Goal: Task Accomplishment & Management: Complete application form

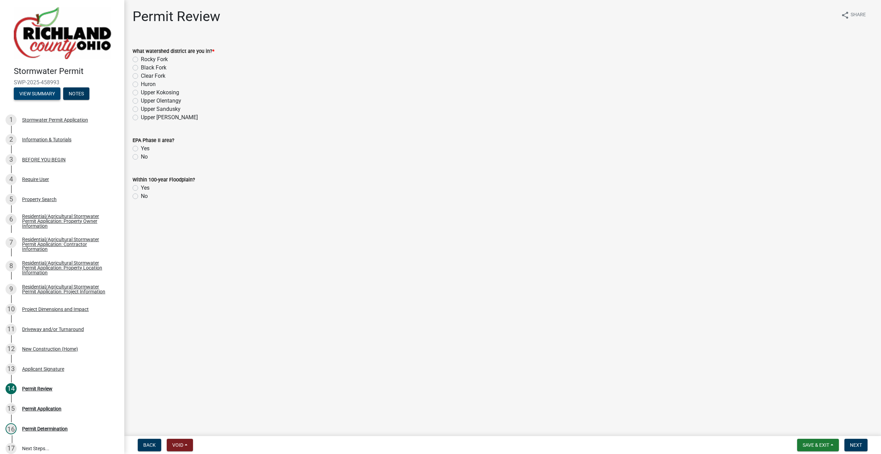
click at [46, 90] on button "View Summary" at bounding box center [37, 93] width 47 height 12
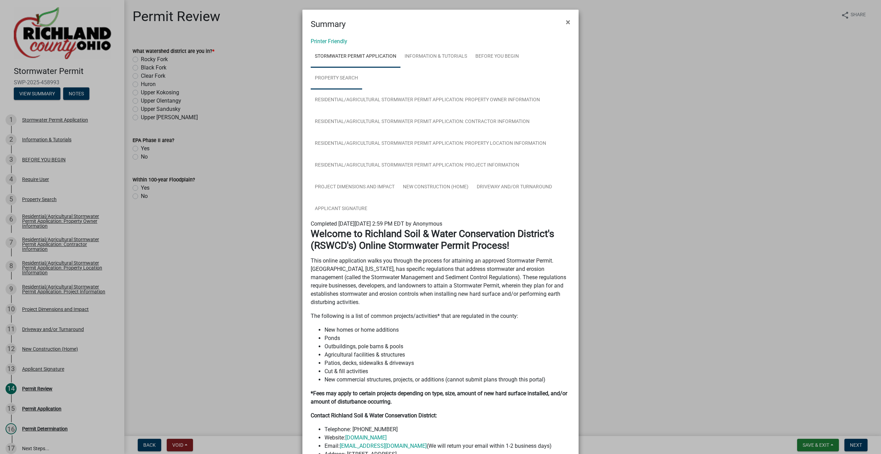
click at [330, 76] on link "Property Search" at bounding box center [336, 78] width 51 height 22
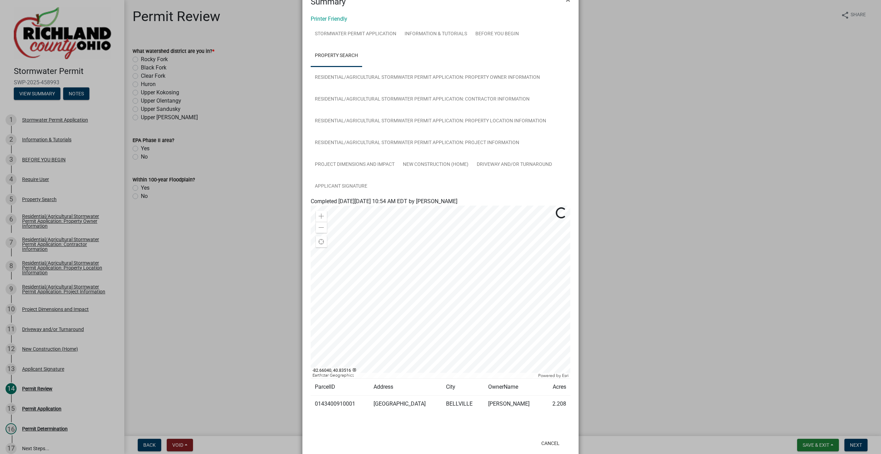
scroll to position [35, 0]
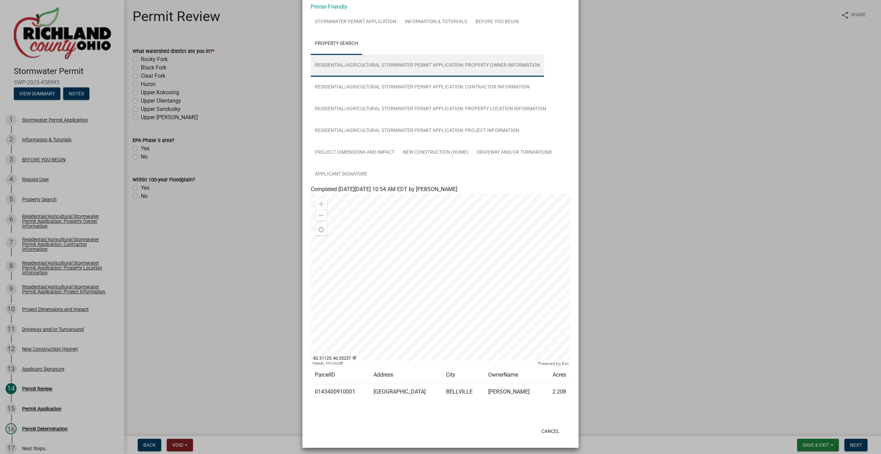
click at [360, 68] on link "Residential/Agricultural Stormwater Permit Application: Property Owner Informat…" at bounding box center [427, 66] width 233 height 22
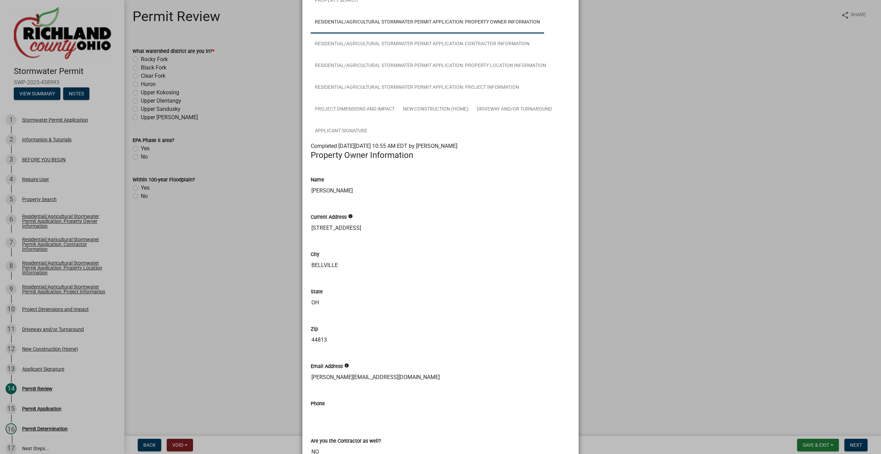
scroll to position [69, 0]
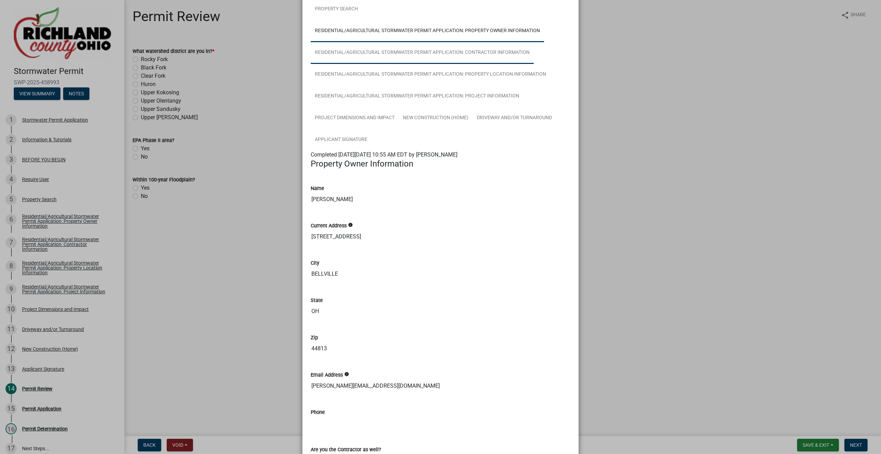
click at [345, 58] on link "Residential/Agricultural Stormwater Permit Application: Contractor Information" at bounding box center [422, 53] width 223 height 22
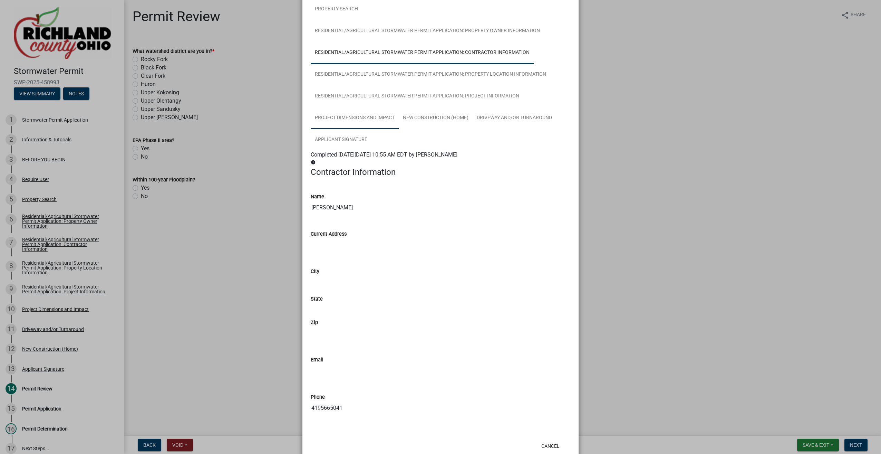
scroll to position [87, 0]
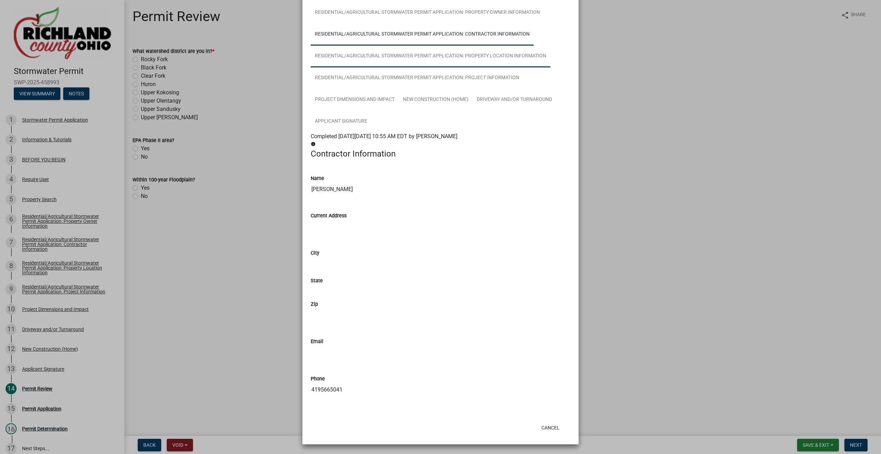
click at [363, 54] on link "Residential/Agricultural Stormwater Permit Application: Property Location Infor…" at bounding box center [431, 56] width 240 height 22
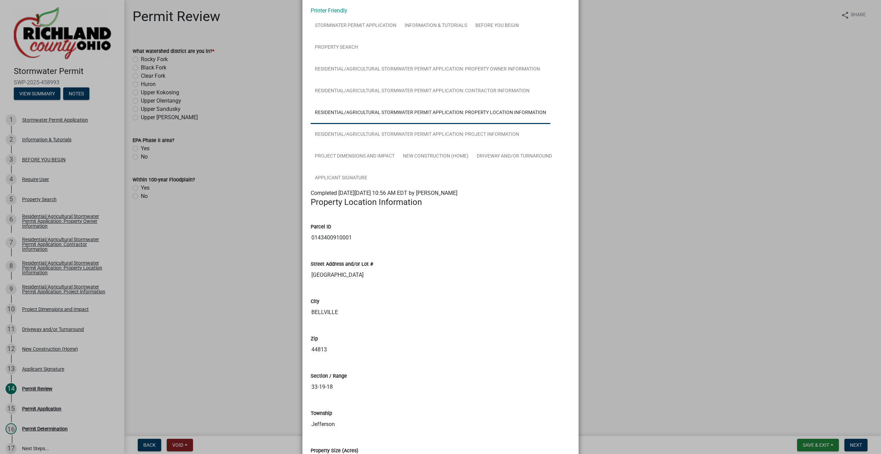
scroll to position [103, 0]
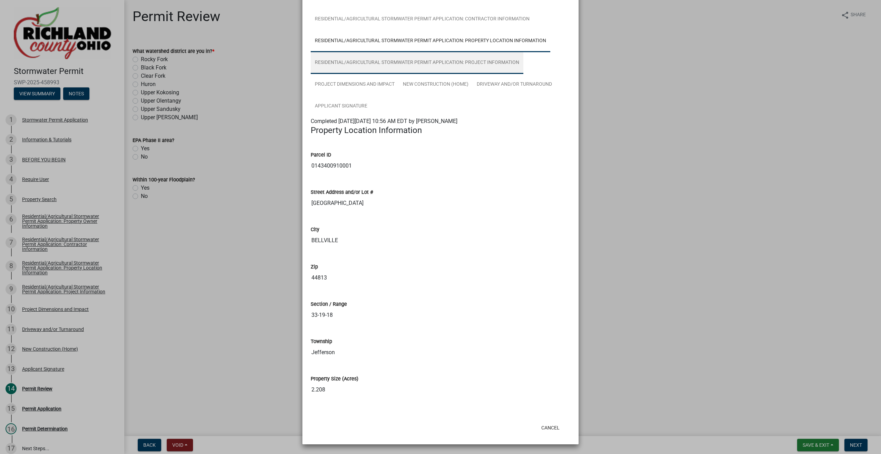
click at [431, 65] on link "Residential/Agricultural Stormwater Permit Application: Project Information" at bounding box center [417, 63] width 213 height 22
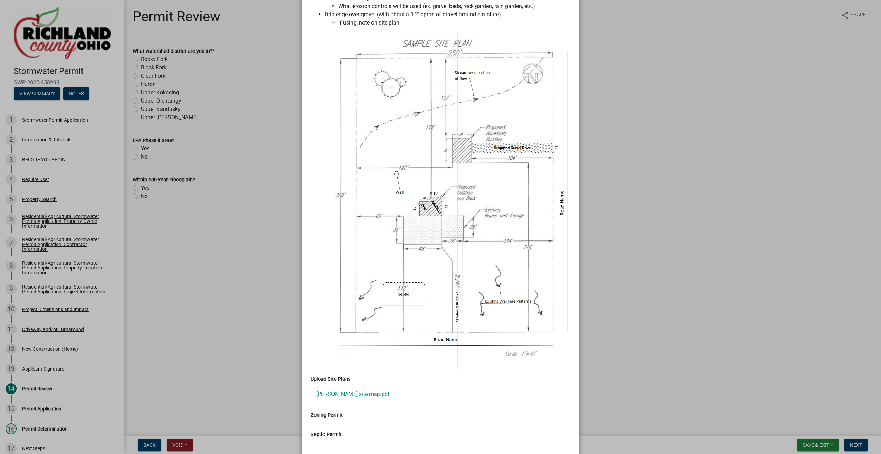
scroll to position [704, 0]
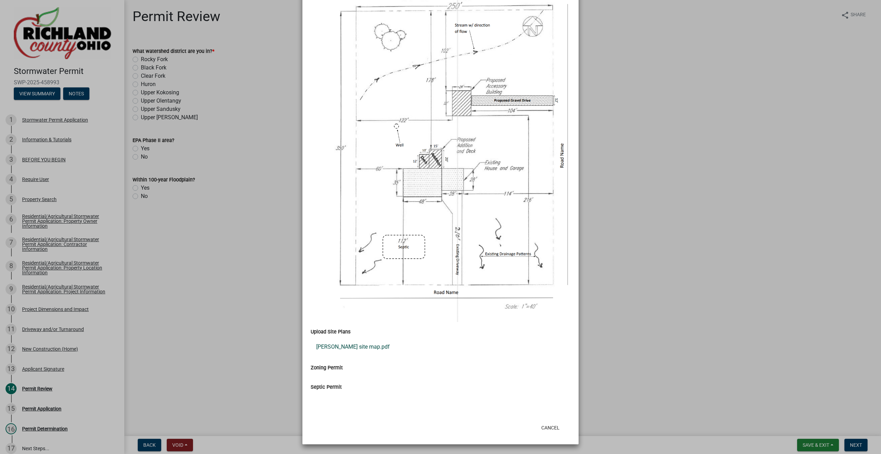
click at [348, 346] on link "[PERSON_NAME] site map.pdf" at bounding box center [441, 346] width 260 height 17
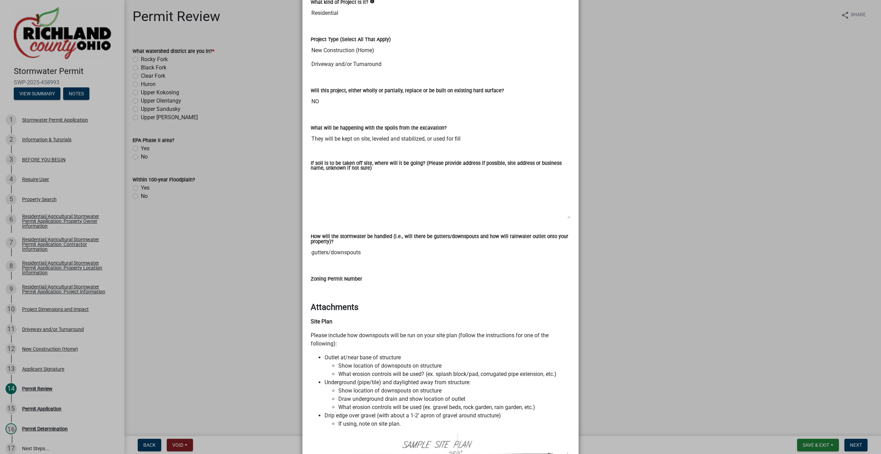
scroll to position [13, 0]
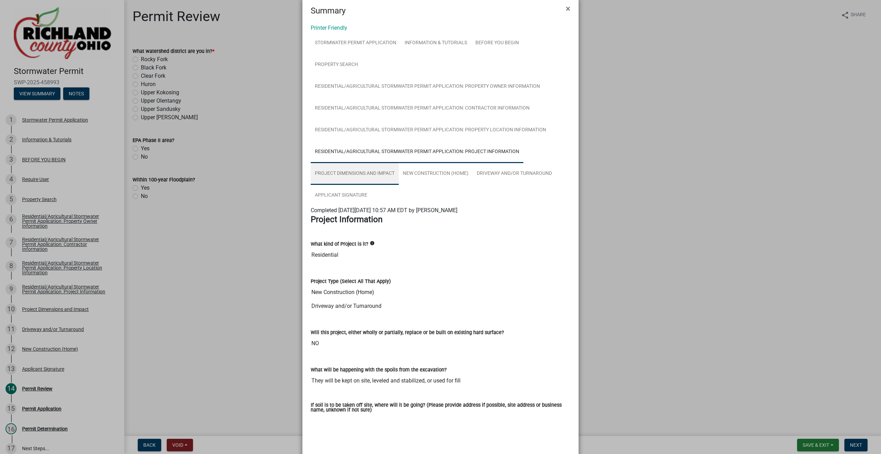
click at [356, 174] on link "Project Dimensions and Impact" at bounding box center [355, 174] width 88 height 22
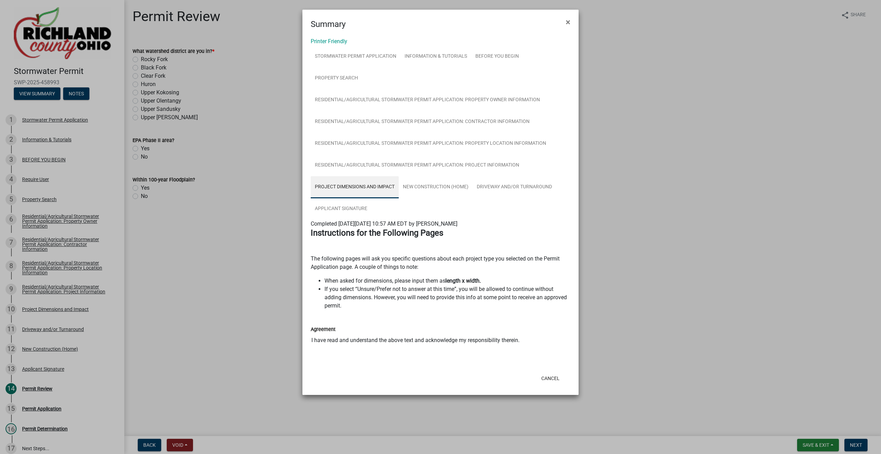
scroll to position [0, 0]
click at [439, 184] on link "New Construction (Home)" at bounding box center [436, 187] width 74 height 22
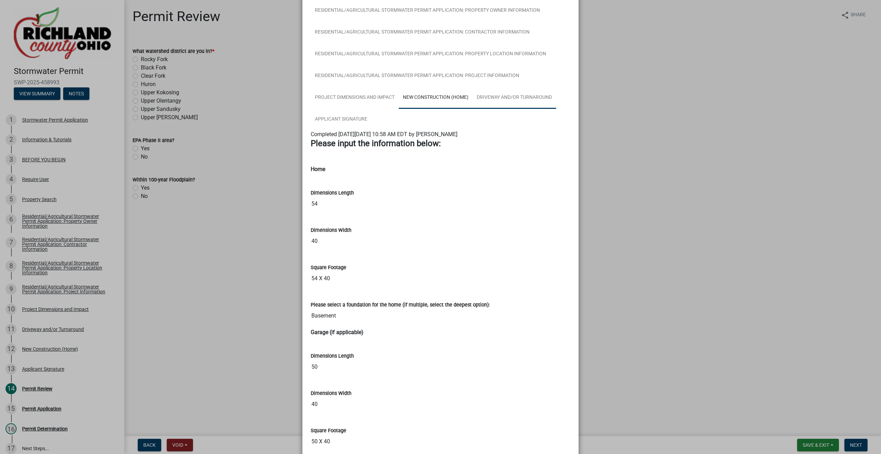
scroll to position [38, 0]
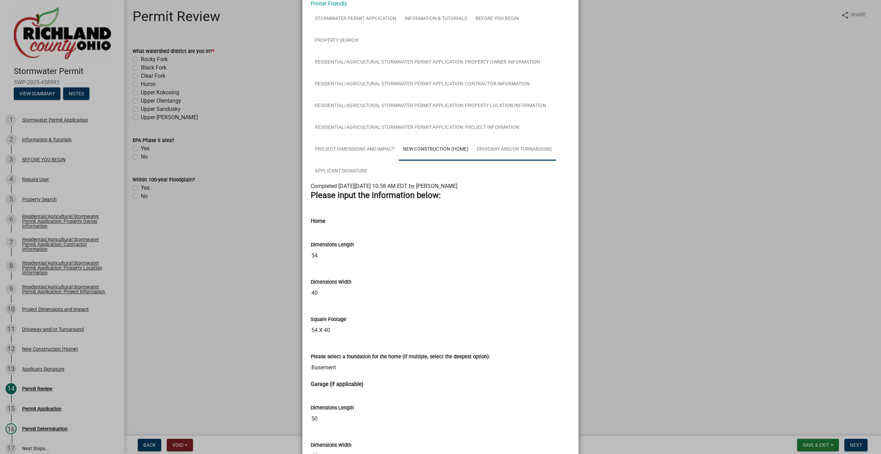
click at [494, 149] on link "Driveway and/or Turnaround" at bounding box center [515, 149] width 84 height 22
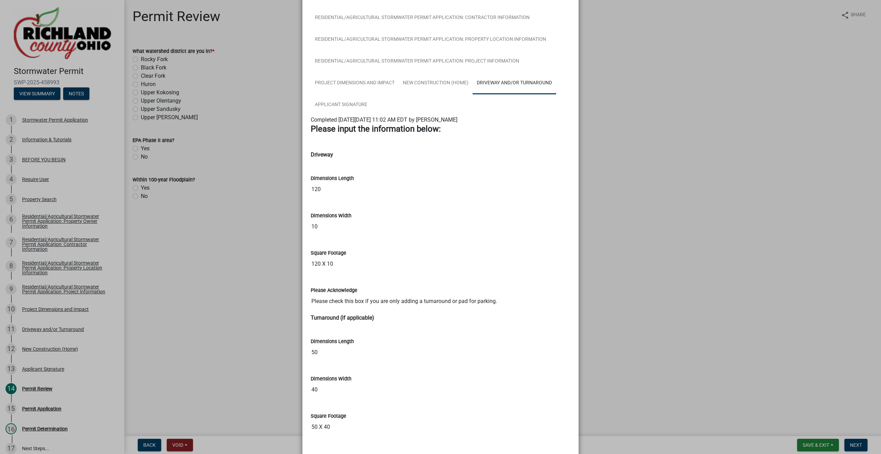
scroll to position [72, 0]
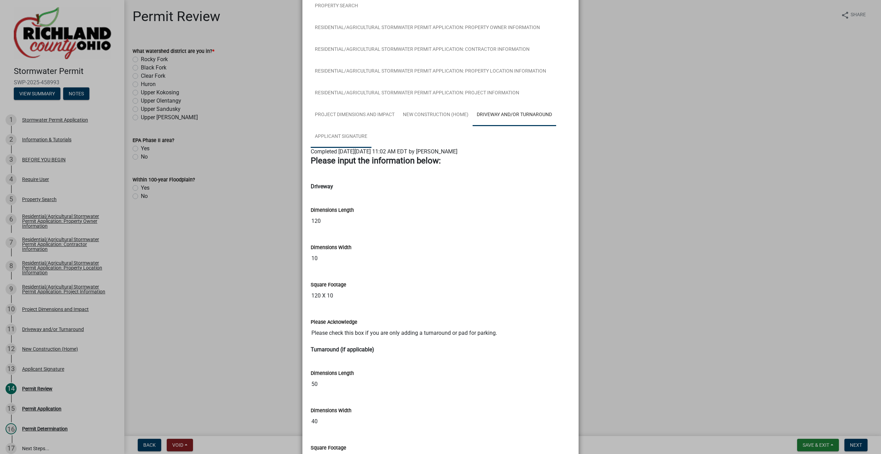
click at [339, 139] on link "Applicant Signature" at bounding box center [341, 137] width 61 height 22
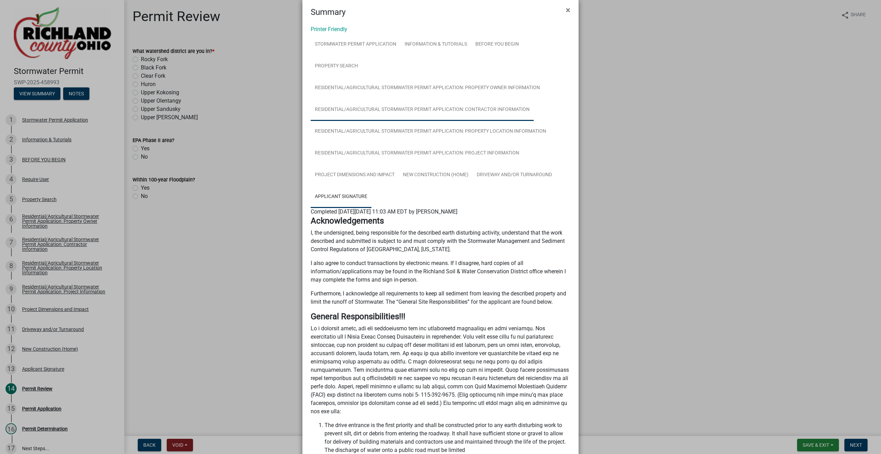
scroll to position [0, 0]
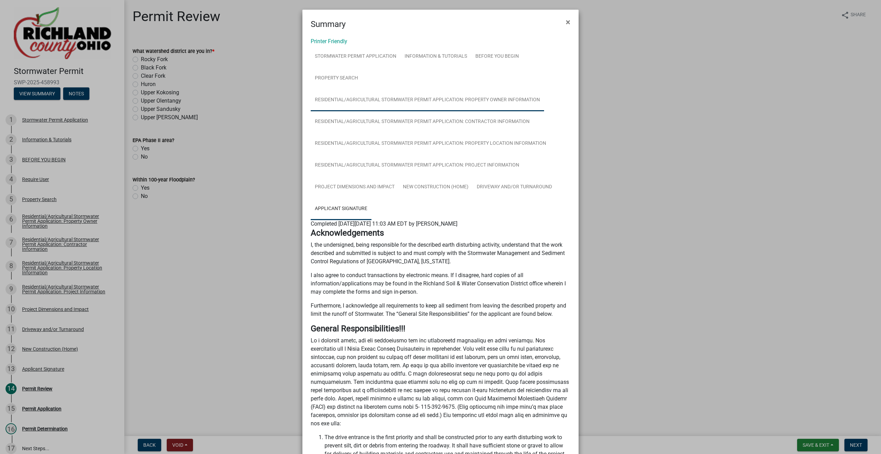
click at [340, 97] on link "Residential/Agricultural Stormwater Permit Application: Property Owner Informat…" at bounding box center [427, 100] width 233 height 22
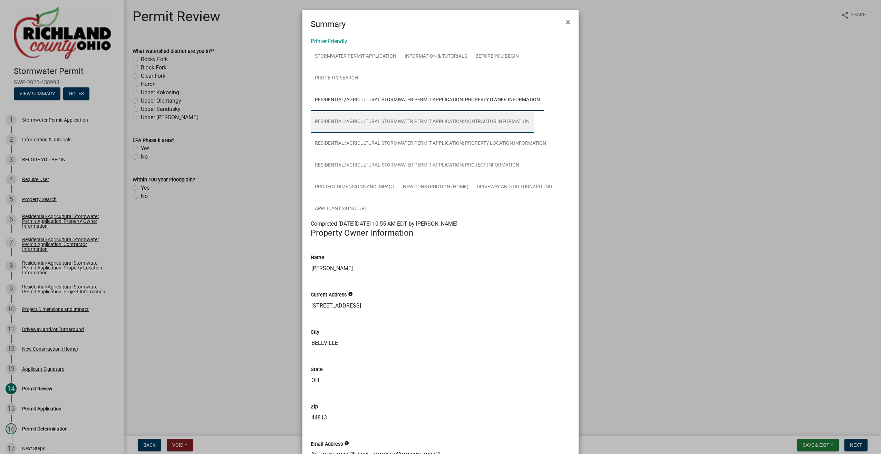
click at [393, 126] on link "Residential/Agricultural Stormwater Permit Application: Contractor Information" at bounding box center [422, 122] width 223 height 22
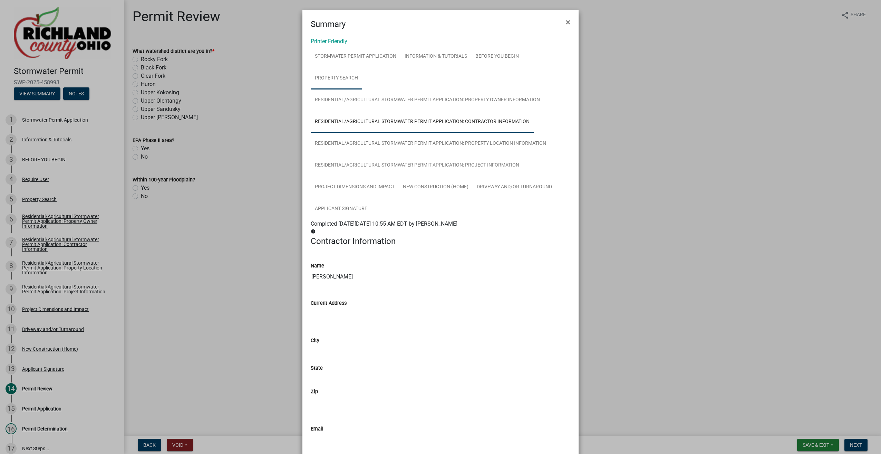
click at [345, 73] on link "Property Search" at bounding box center [336, 78] width 51 height 22
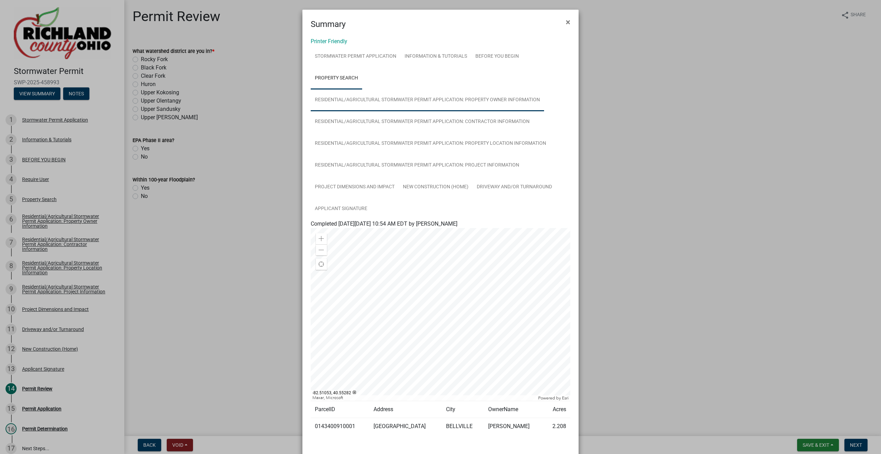
click at [332, 95] on link "Residential/Agricultural Stormwater Permit Application: Property Owner Informat…" at bounding box center [427, 100] width 233 height 22
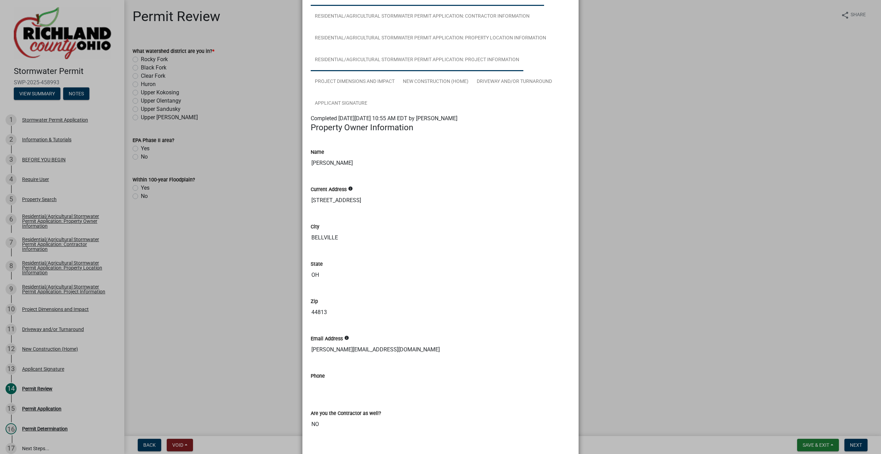
scroll to position [69, 0]
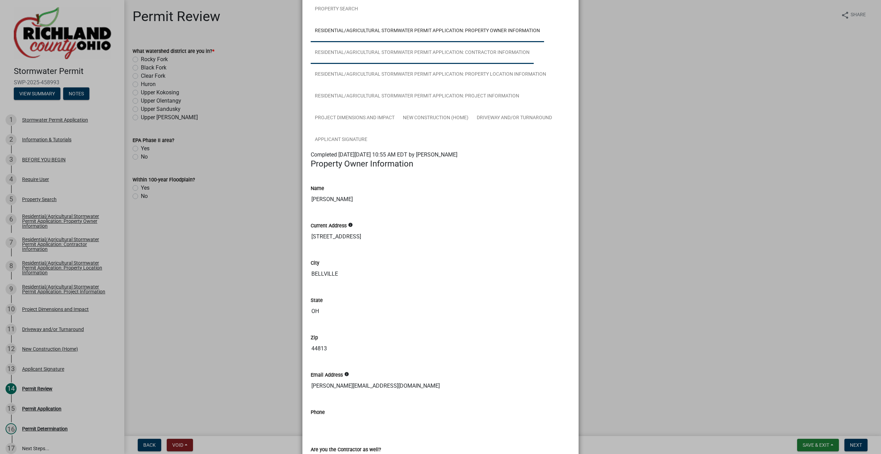
click at [343, 58] on link "Residential/Agricultural Stormwater Permit Application: Contractor Information" at bounding box center [422, 53] width 223 height 22
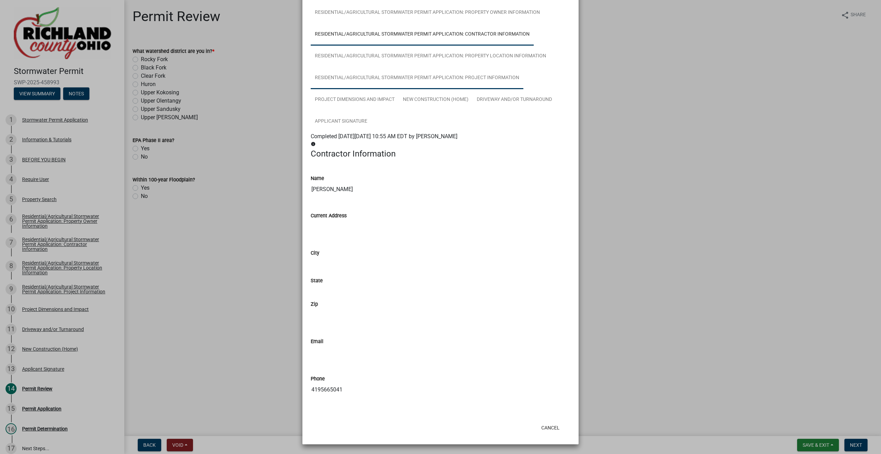
scroll to position [0, 0]
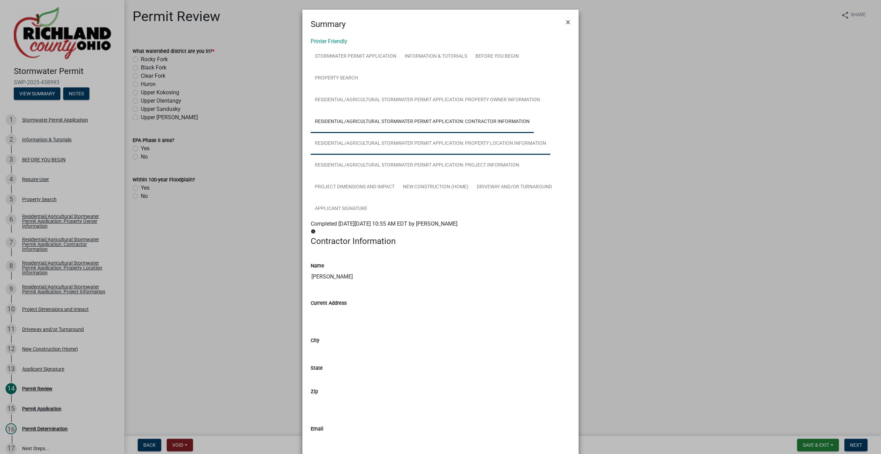
click at [344, 150] on link "Residential/Agricultural Stormwater Permit Application: Property Location Infor…" at bounding box center [431, 144] width 240 height 22
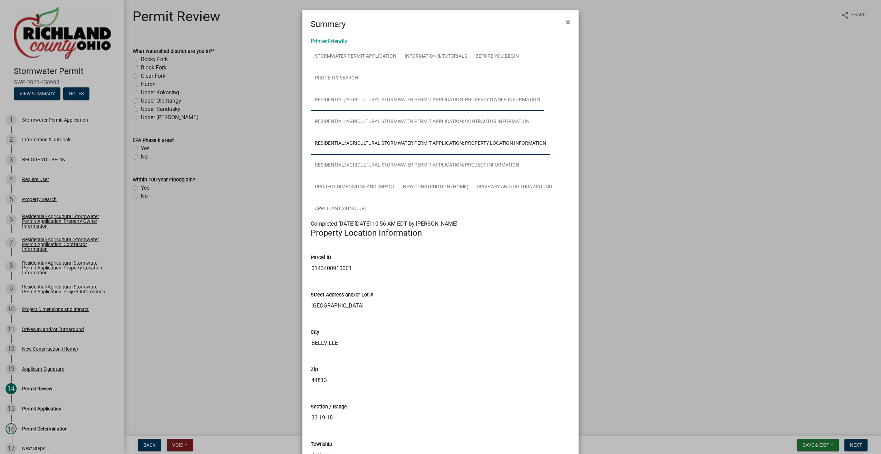
click at [411, 100] on link "Residential/Agricultural Stormwater Permit Application: Property Owner Informat…" at bounding box center [427, 100] width 233 height 22
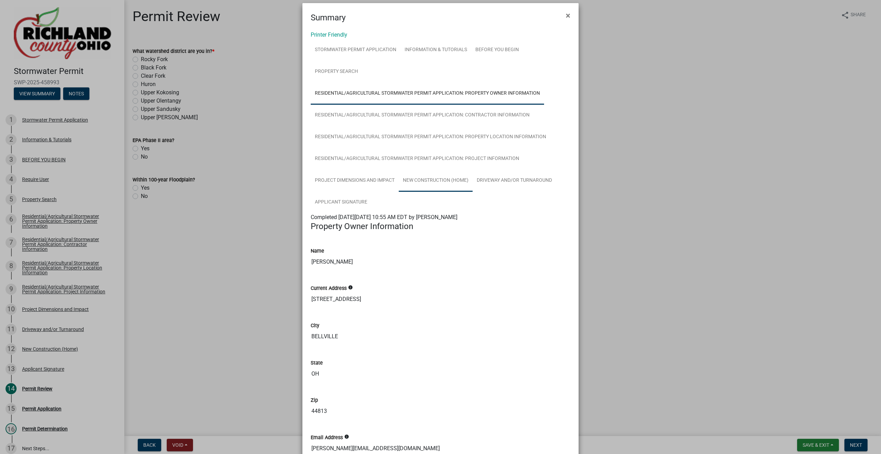
scroll to position [2, 0]
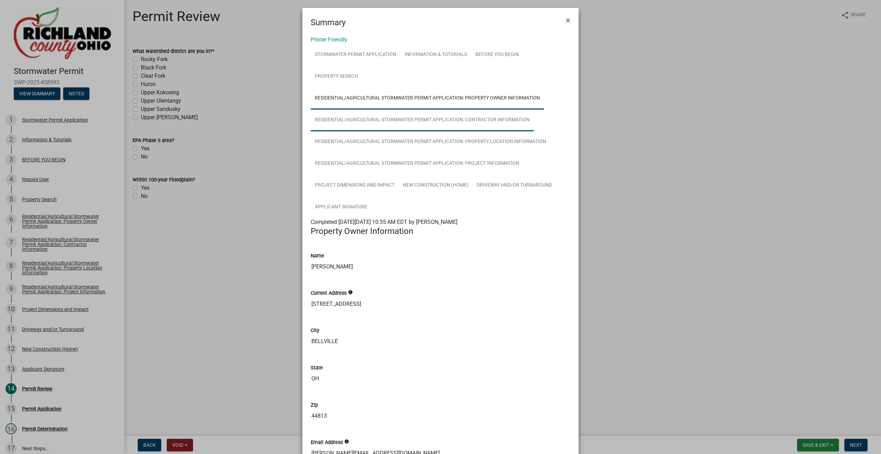
click at [338, 124] on link "Residential/Agricultural Stormwater Permit Application: Contractor Information" at bounding box center [422, 120] width 223 height 22
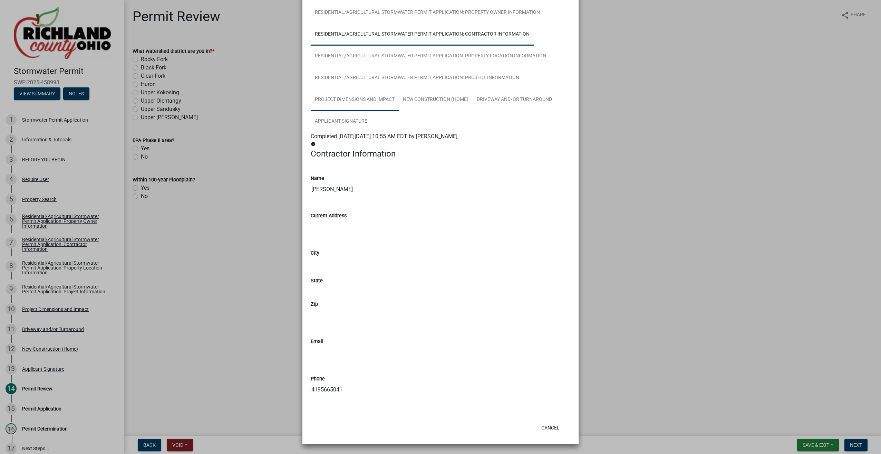
scroll to position [18, 0]
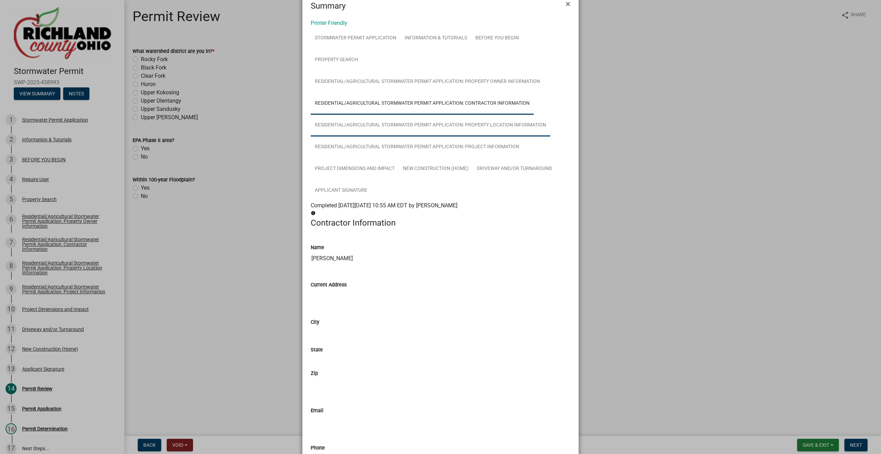
click at [356, 125] on link "Residential/Agricultural Stormwater Permit Application: Property Location Infor…" at bounding box center [431, 125] width 240 height 22
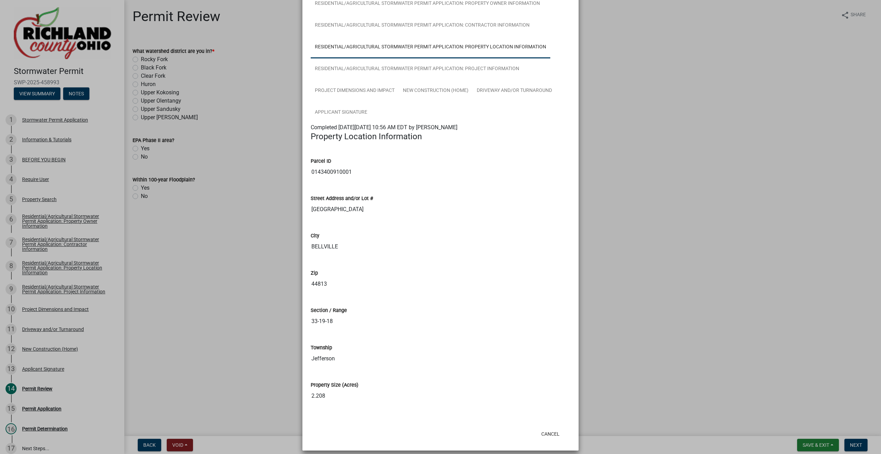
scroll to position [103, 0]
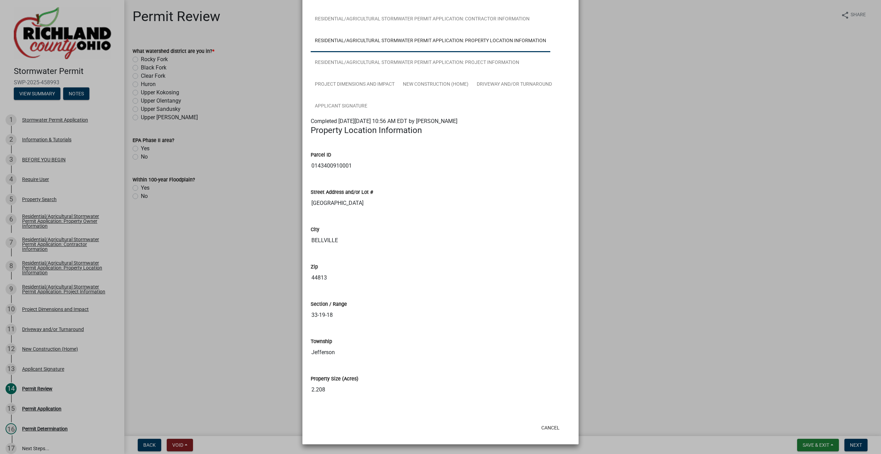
drag, startPoint x: 248, startPoint y: 325, endPoint x: 242, endPoint y: 313, distance: 13.1
click at [248, 323] on ngb-modal-window "Summary × Printer Friendly Stormwater Permit Application Information & Tutorial…" at bounding box center [440, 227] width 881 height 454
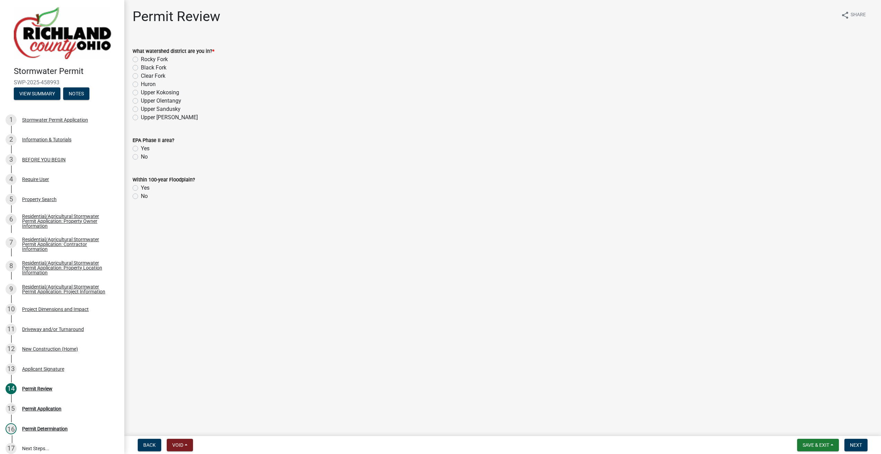
click at [141, 92] on label "Upper Kokosing" at bounding box center [160, 92] width 38 height 8
click at [141, 92] on input "Upper Kokosing" at bounding box center [143, 90] width 4 height 4
radio input "true"
click at [141, 156] on label "No" at bounding box center [144, 157] width 7 height 8
click at [141, 156] on input "No" at bounding box center [143, 155] width 4 height 4
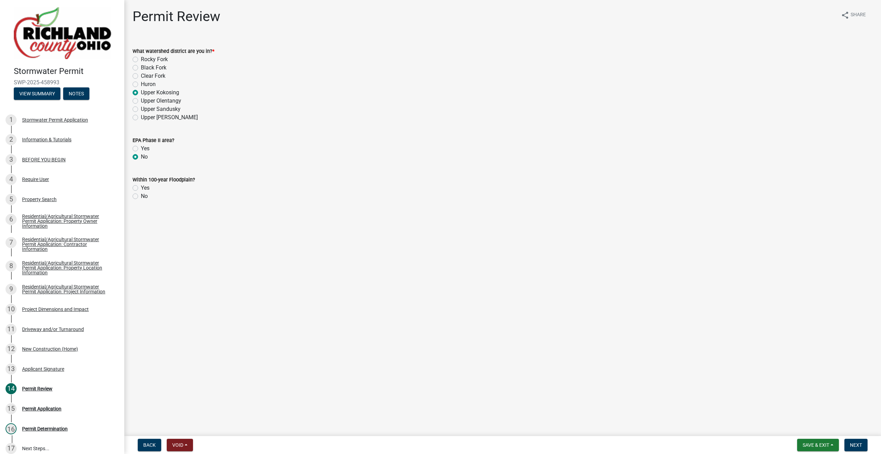
radio input "true"
click at [141, 196] on label "No" at bounding box center [144, 196] width 7 height 8
click at [141, 196] on input "No" at bounding box center [143, 194] width 4 height 4
radio input "true"
click at [851, 443] on span "Next" at bounding box center [856, 445] width 12 height 6
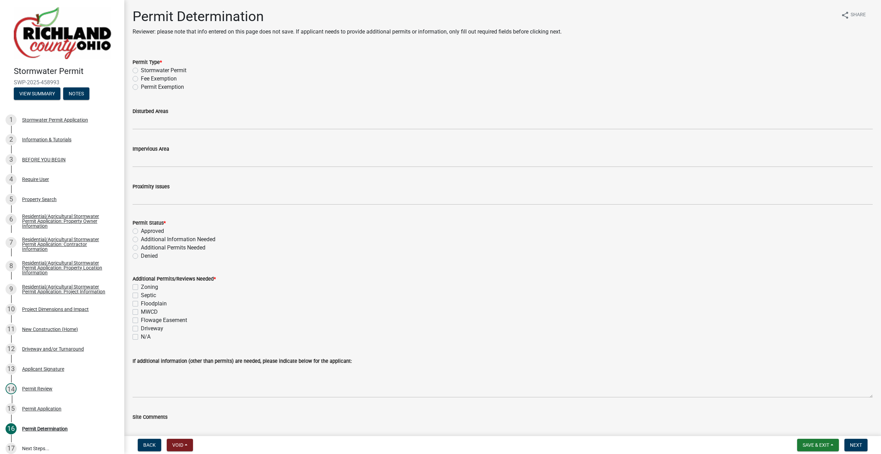
click at [141, 72] on label "Stormwater Permit" at bounding box center [164, 70] width 46 height 8
click at [141, 71] on input "Stormwater Permit" at bounding box center [143, 68] width 4 height 4
radio input "true"
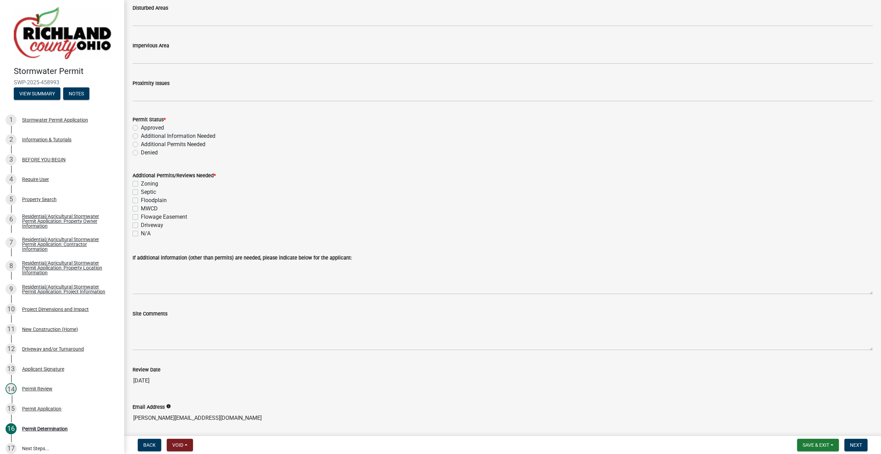
scroll to position [104, 0]
click at [136, 141] on div "Additional Permits Needed" at bounding box center [503, 144] width 740 height 8
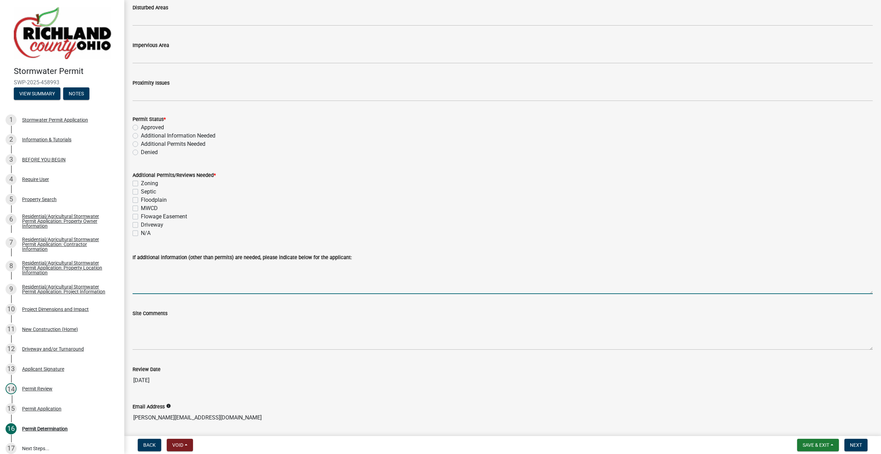
click at [155, 280] on textarea "If additional information (other than permits) are needed, please indicate belo…" at bounding box center [503, 277] width 740 height 32
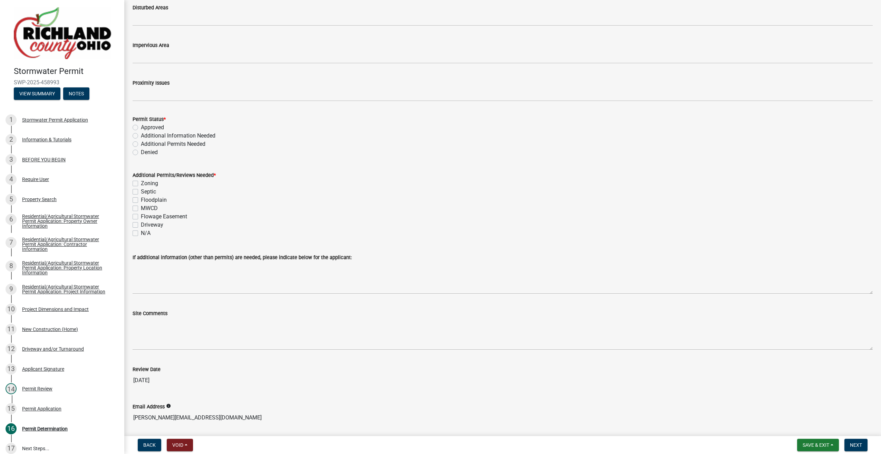
click at [141, 145] on label "Additional Permits Needed" at bounding box center [173, 144] width 65 height 8
click at [141, 144] on input "Additional Permits Needed" at bounding box center [143, 142] width 4 height 4
radio input "true"
click at [141, 193] on label "Septic" at bounding box center [148, 191] width 15 height 8
click at [141, 192] on input "Septic" at bounding box center [143, 189] width 4 height 4
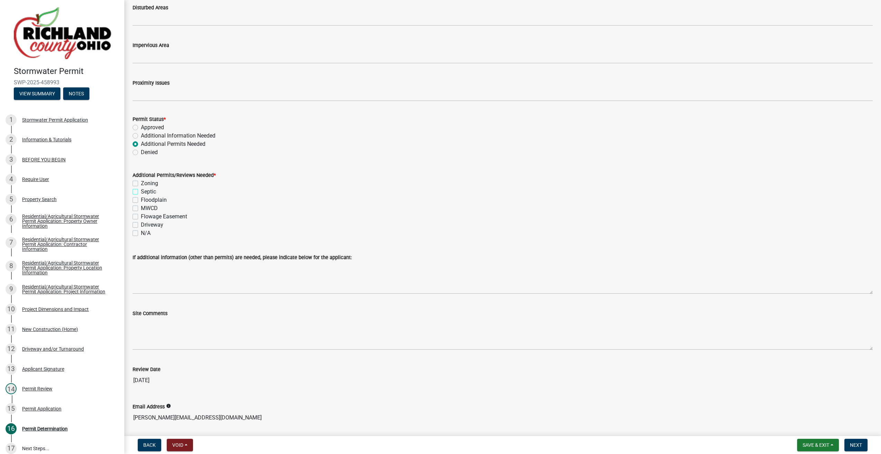
checkbox input "true"
checkbox input "false"
checkbox input "true"
checkbox input "false"
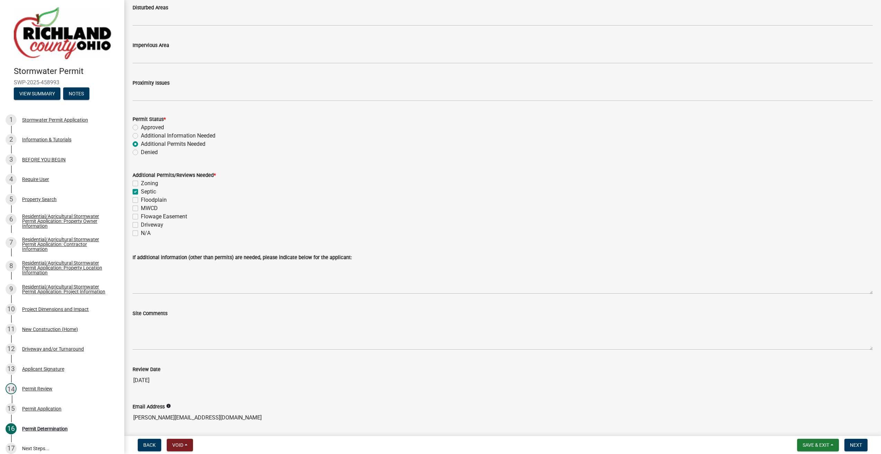
checkbox input "false"
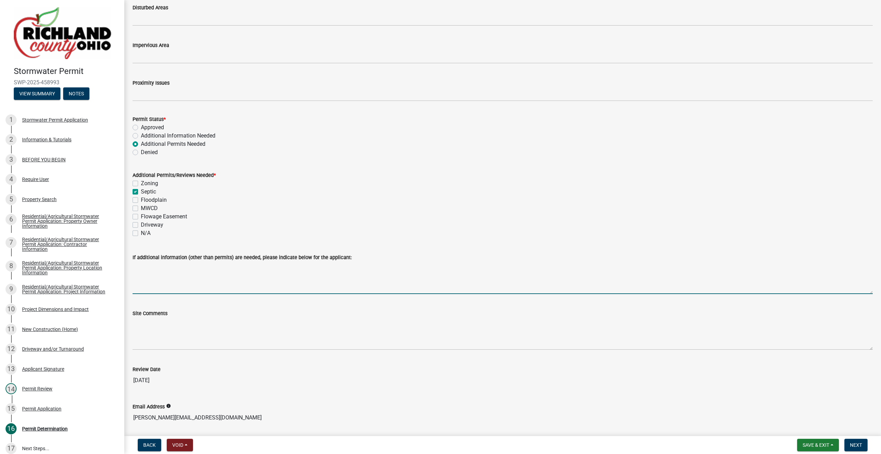
click at [155, 284] on textarea "If additional information (other than permits) are needed, please indicate belo…" at bounding box center [503, 277] width 740 height 32
type textarea "N"
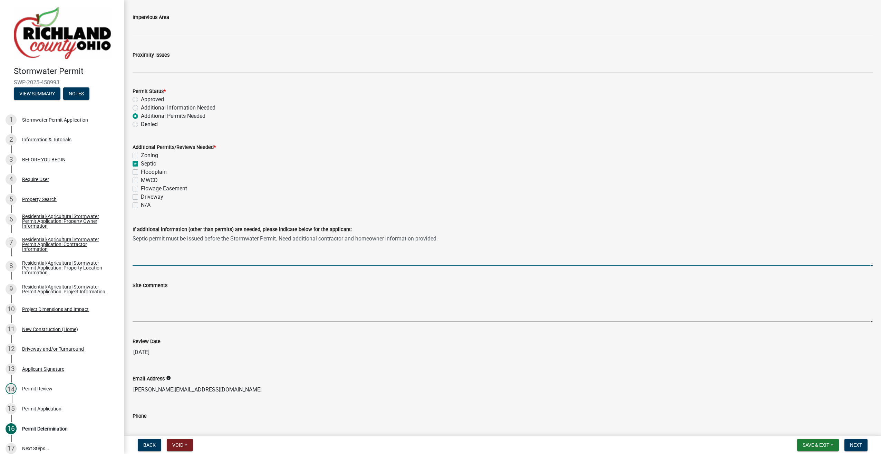
scroll to position [165, 0]
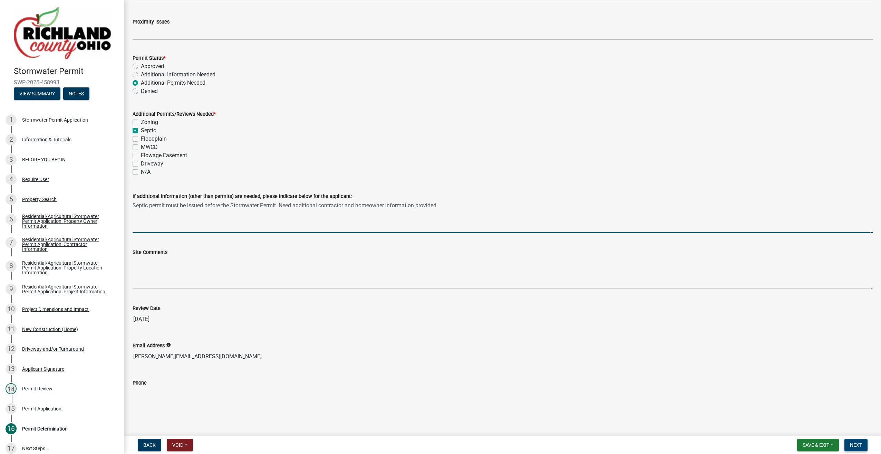
type textarea "Septic permit must be issued before the Stormwater Permit. Need additional cont…"
click at [859, 446] on span "Next" at bounding box center [856, 445] width 12 height 6
